Goal: Find specific page/section: Find specific page/section

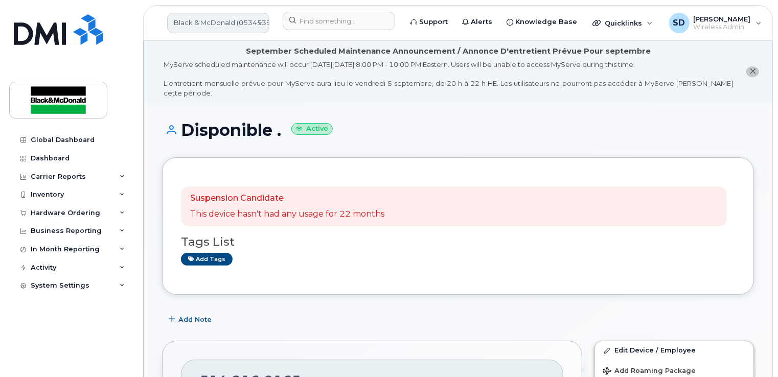
click at [251, 23] on link "Black & McDonald (0534539400)" at bounding box center [218, 23] width 102 height 20
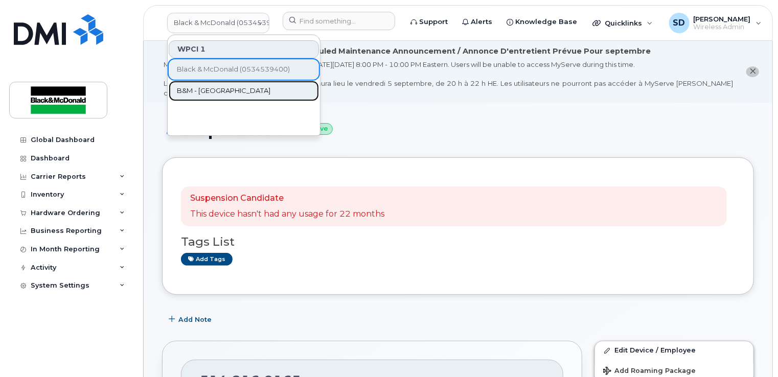
click at [210, 92] on span "B&M - [GEOGRAPHIC_DATA]" at bounding box center [224, 91] width 94 height 10
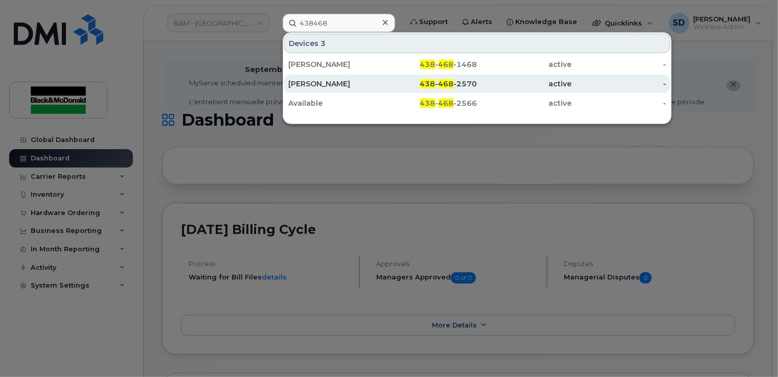
type input "438468"
click at [338, 81] on div "Mathieu Dionne" at bounding box center [335, 84] width 95 height 10
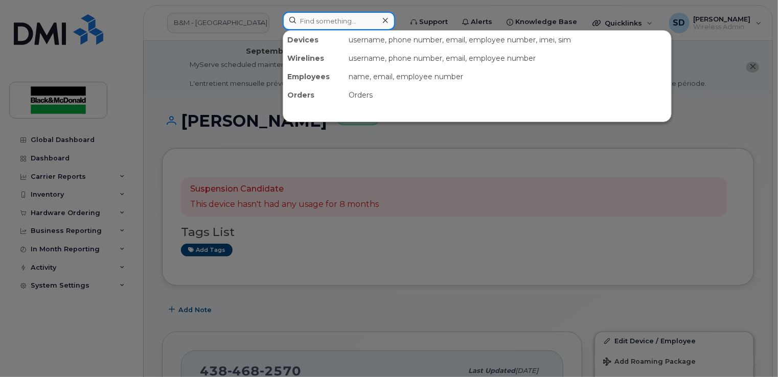
click at [354, 24] on input at bounding box center [339, 21] width 113 height 18
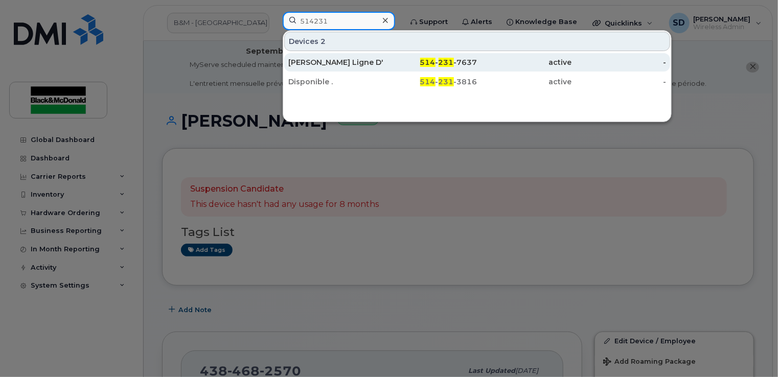
type input "514231"
click at [332, 61] on div "[PERSON_NAME] Ligne D'urgence" at bounding box center [335, 62] width 95 height 10
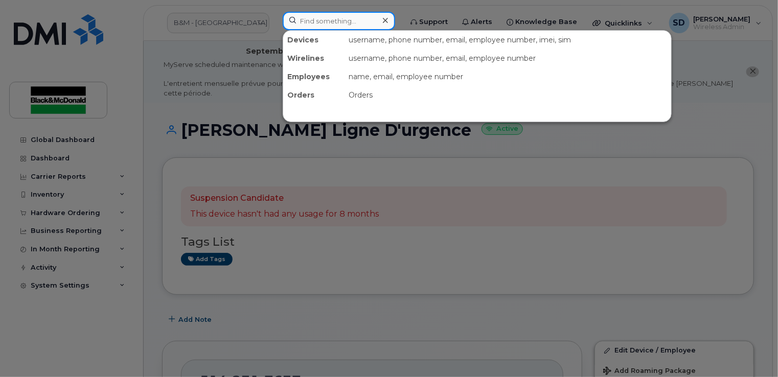
click at [315, 21] on input at bounding box center [339, 21] width 113 height 18
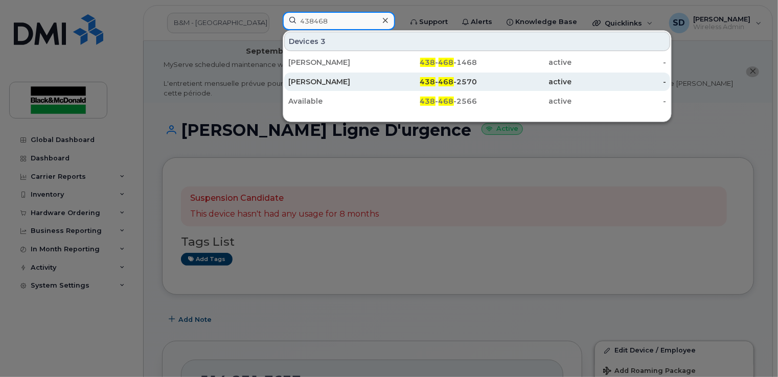
type input "438468"
click at [315, 83] on div "[PERSON_NAME]" at bounding box center [335, 82] width 95 height 10
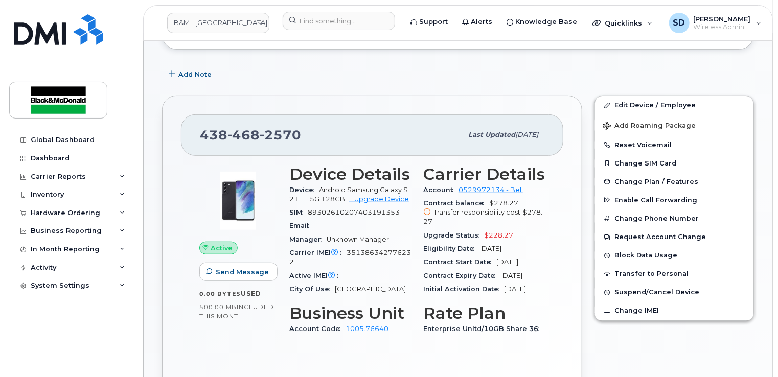
scroll to position [248, 0]
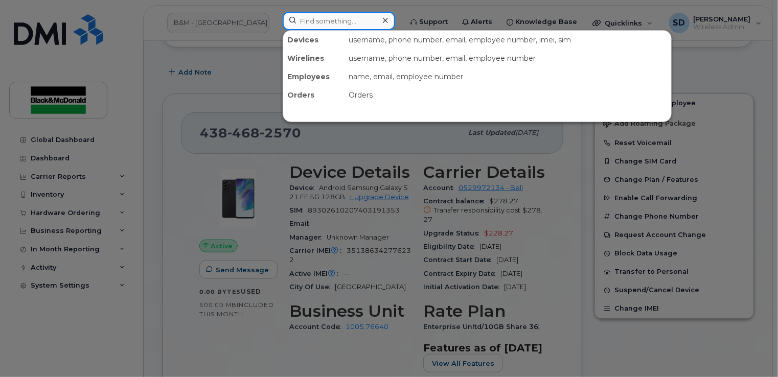
click at [302, 19] on input at bounding box center [339, 21] width 113 height 18
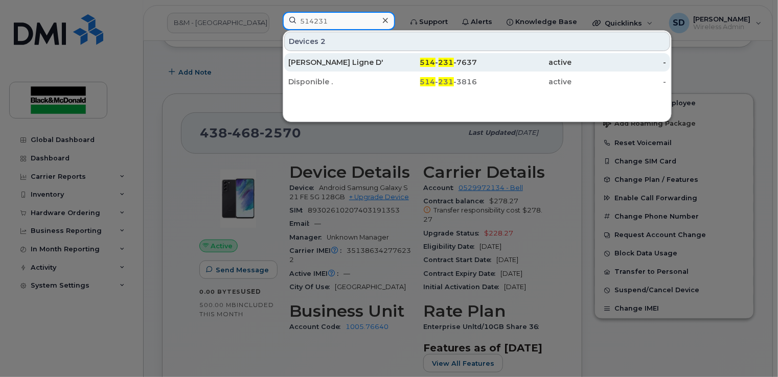
type input "514231"
click at [328, 62] on div "[PERSON_NAME] Ligne D'urgence" at bounding box center [335, 62] width 95 height 10
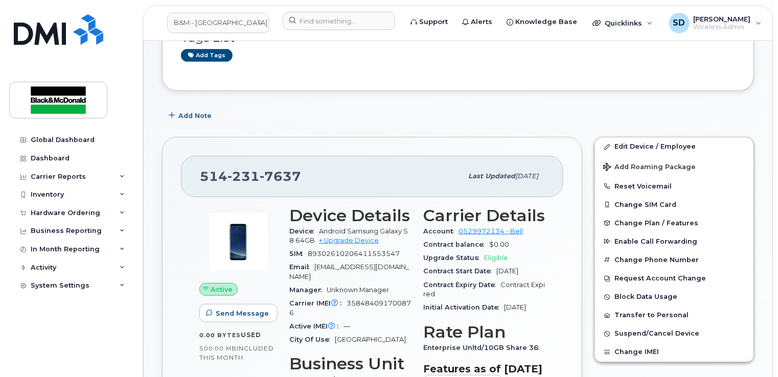
scroll to position [205, 0]
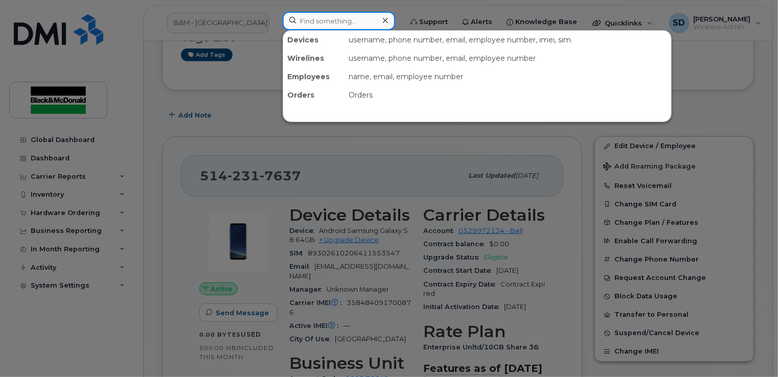
click at [329, 24] on input at bounding box center [339, 21] width 113 height 18
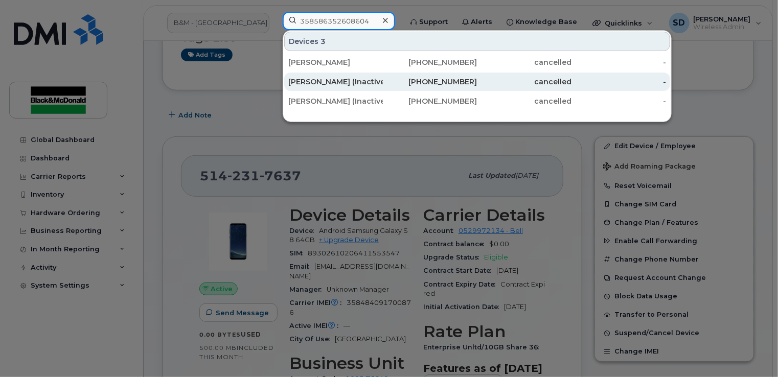
type input "358586352608604"
click at [319, 81] on div "Éric Harvey (Inactive)" at bounding box center [335, 82] width 95 height 10
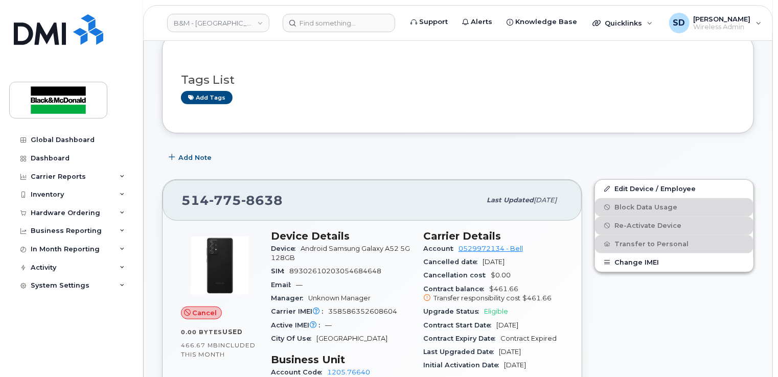
scroll to position [205, 0]
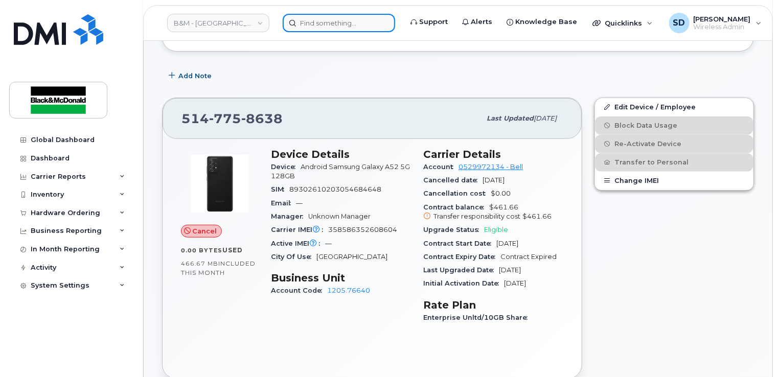
click at [293, 24] on input at bounding box center [339, 23] width 113 height 18
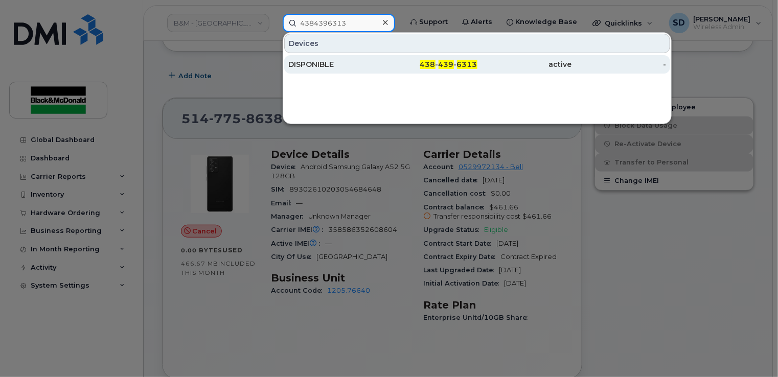
type input "4384396313"
click at [317, 65] on div "DISPONIBLE" at bounding box center [335, 64] width 95 height 10
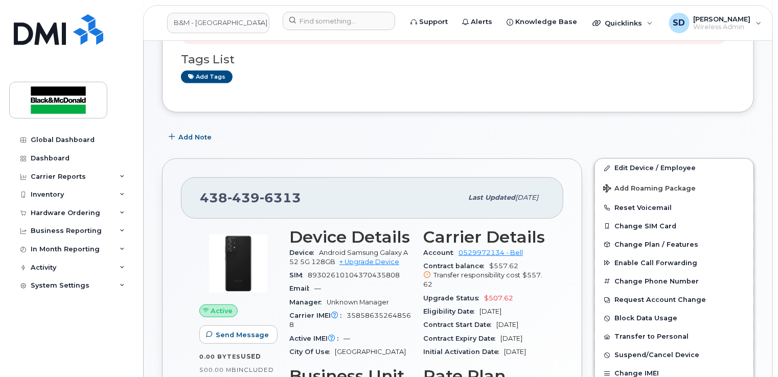
scroll to position [256, 0]
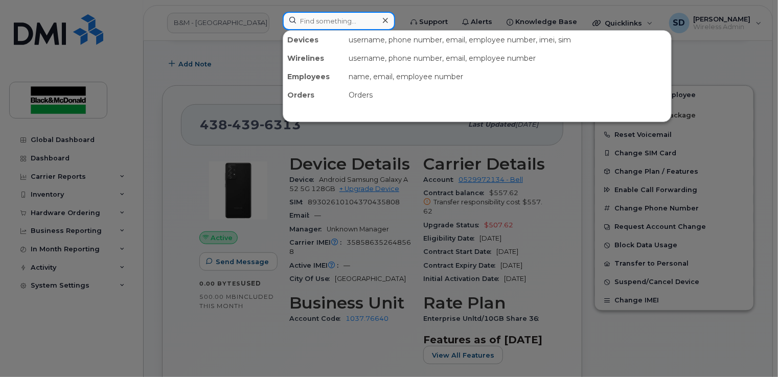
click at [327, 17] on input at bounding box center [339, 21] width 113 height 18
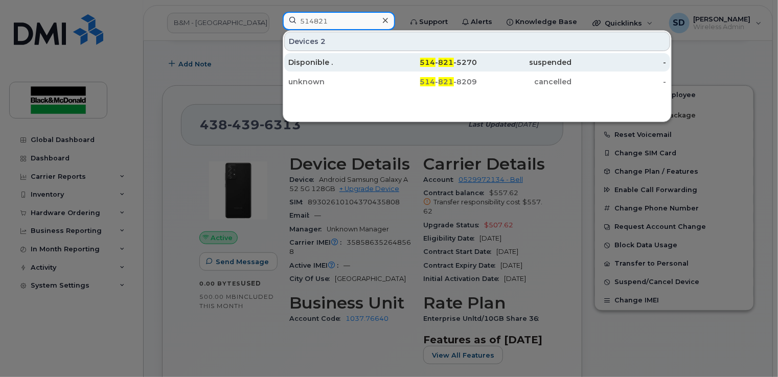
type input "514821"
click at [413, 63] on div "514 - 821 -5270" at bounding box center [430, 62] width 95 height 10
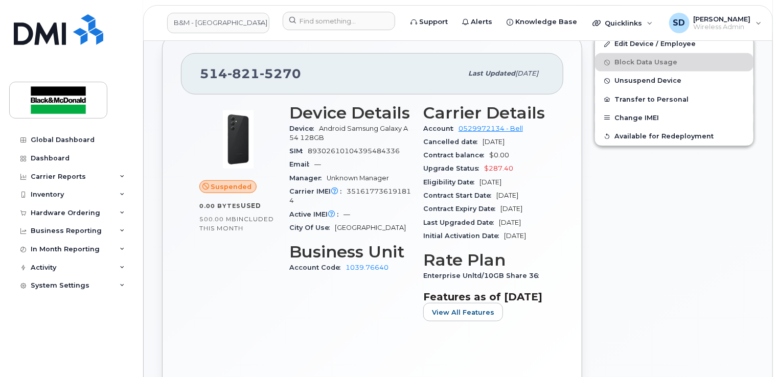
scroll to position [256, 0]
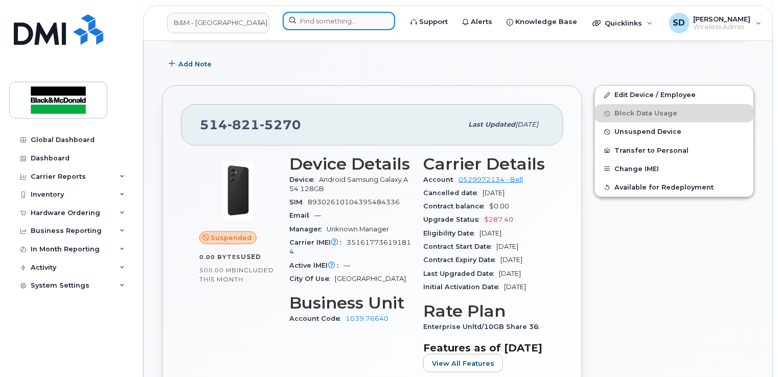
click at [335, 17] on input at bounding box center [339, 21] width 113 height 18
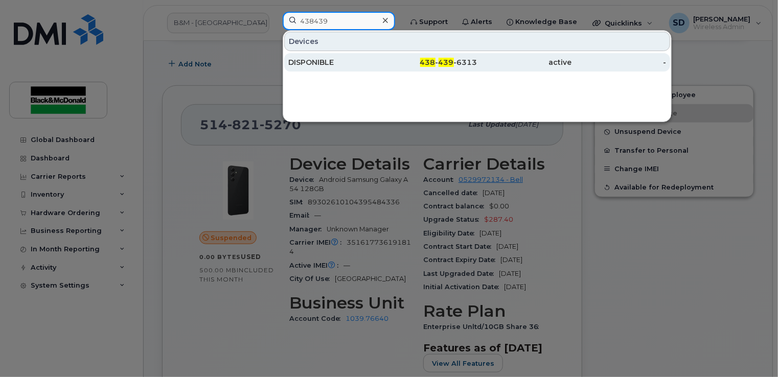
type input "438439"
click at [319, 60] on div "DISPONIBLE" at bounding box center [335, 62] width 95 height 10
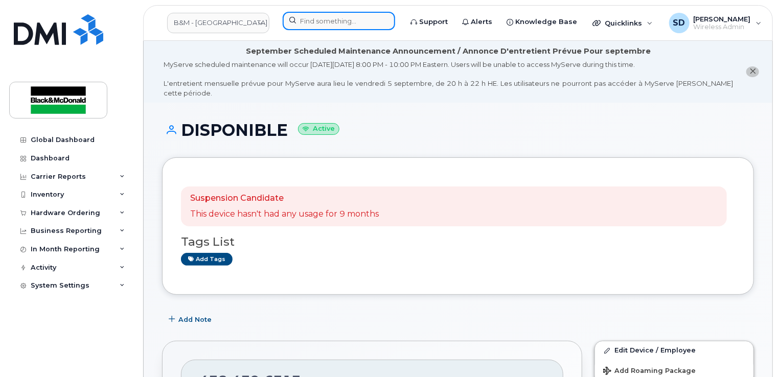
click at [313, 20] on input at bounding box center [339, 21] width 113 height 18
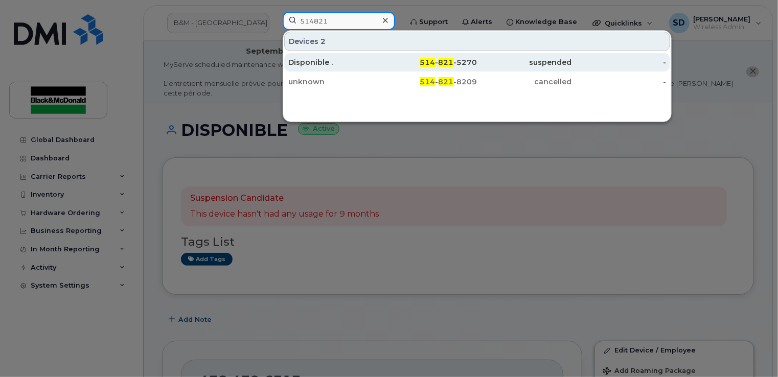
type input "514821"
click at [443, 60] on span "821" at bounding box center [446, 62] width 15 height 9
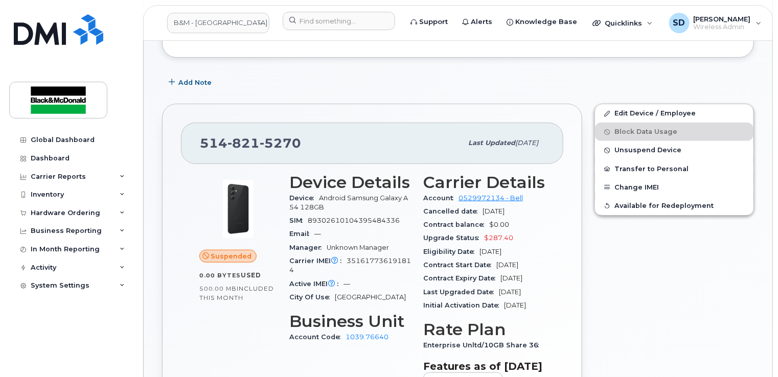
scroll to position [256, 0]
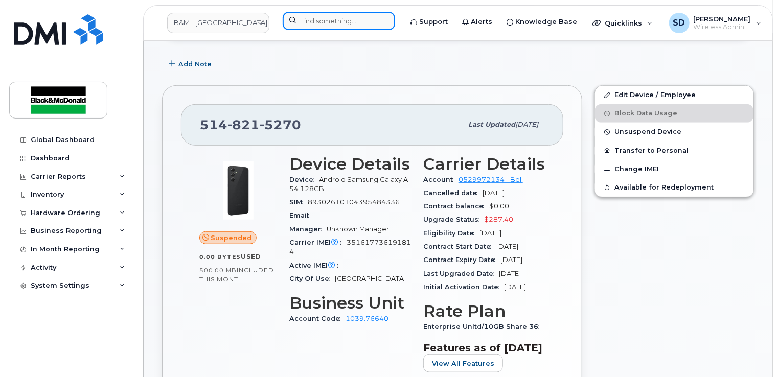
click at [307, 16] on input at bounding box center [339, 21] width 113 height 18
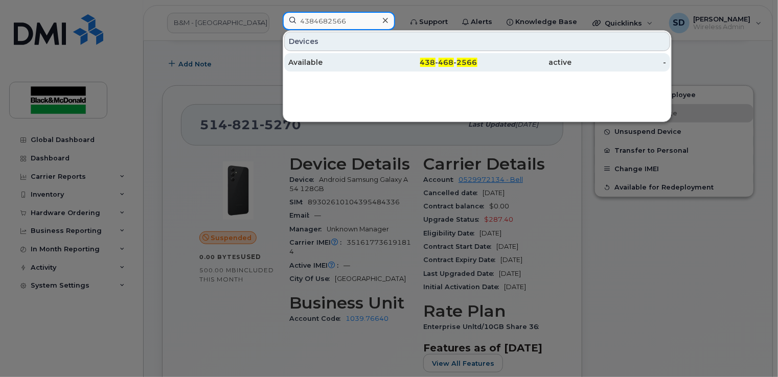
type input "4384682566"
click at [315, 58] on div "Available" at bounding box center [335, 62] width 95 height 10
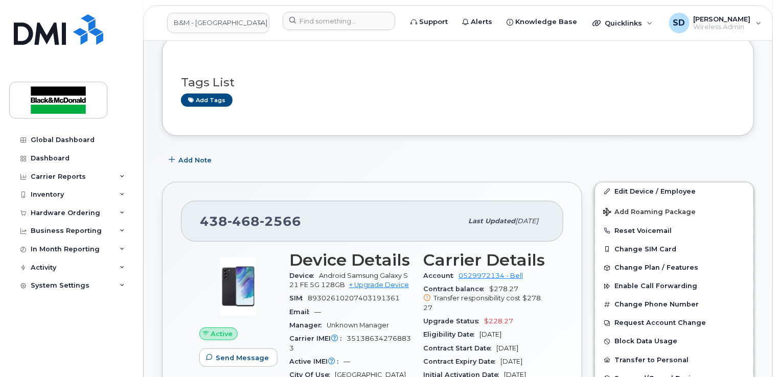
scroll to position [205, 0]
